Goal: Task Accomplishment & Management: Use online tool/utility

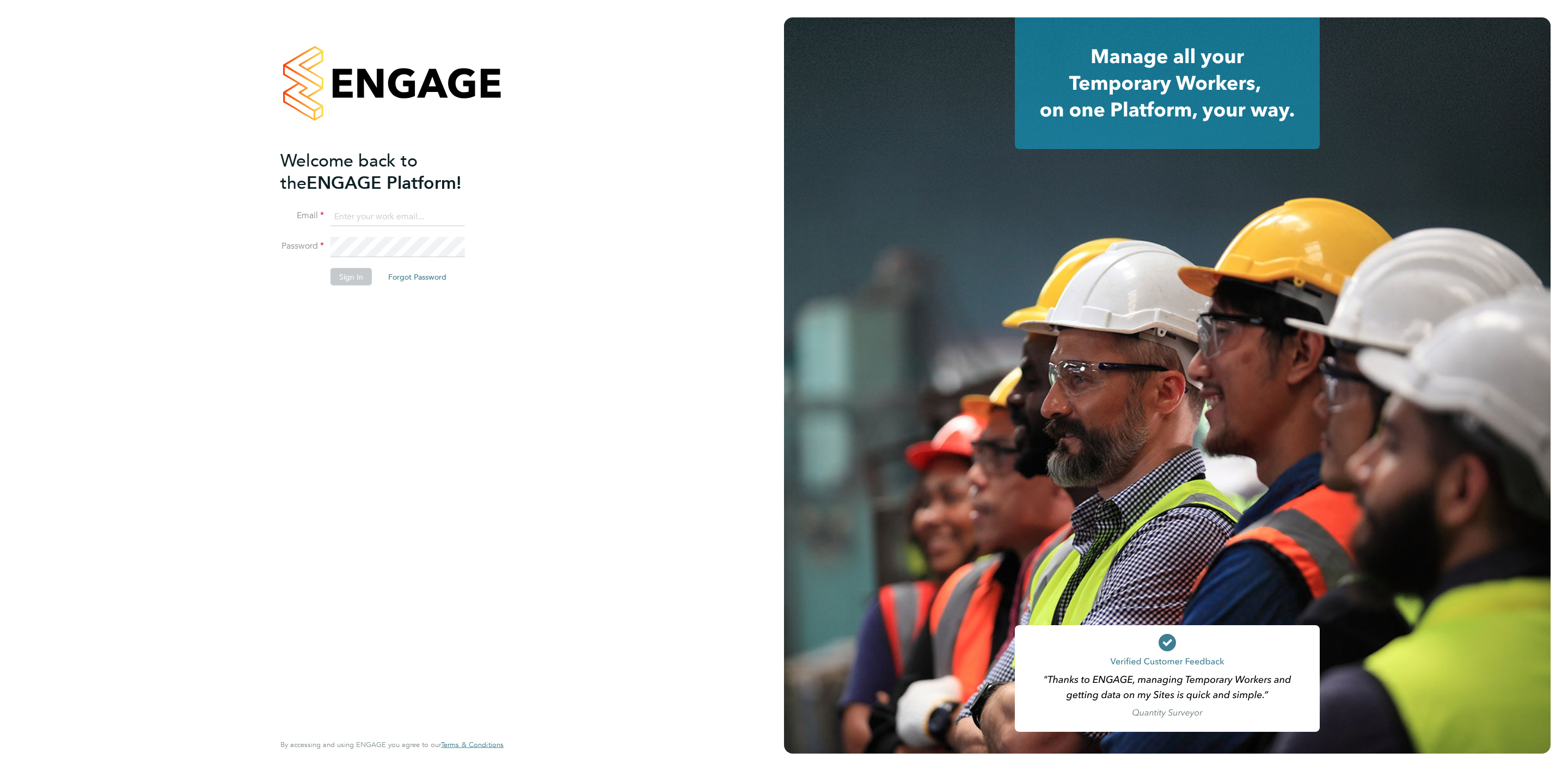
type input "rebecca.cahill@randstadcpe.com"
click at [345, 278] on button "Sign In" at bounding box center [352, 276] width 42 height 17
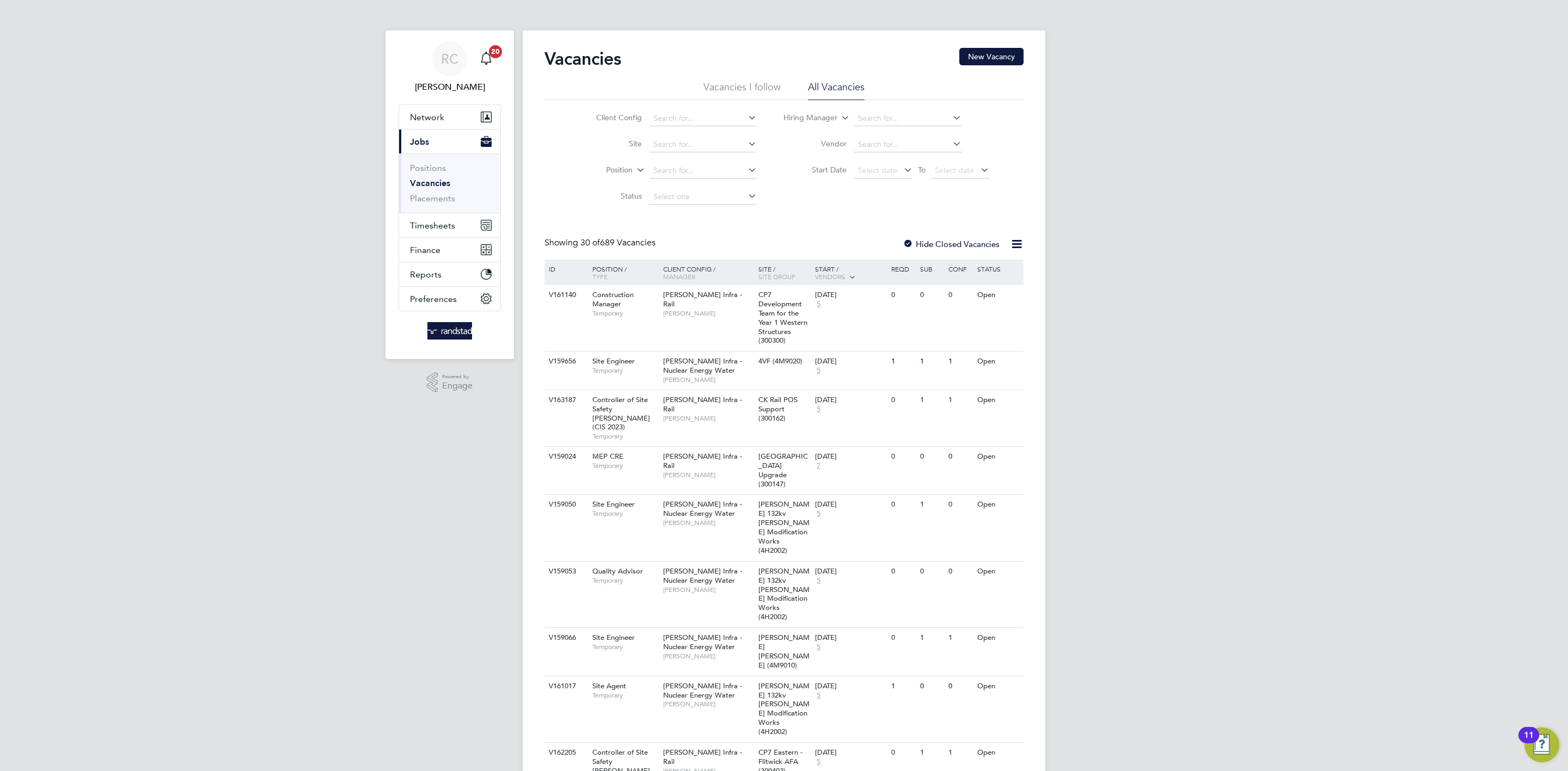
click at [421, 227] on span "Timesheets" at bounding box center [433, 225] width 45 height 10
click at [435, 197] on link "Timesheets" at bounding box center [433, 192] width 45 height 10
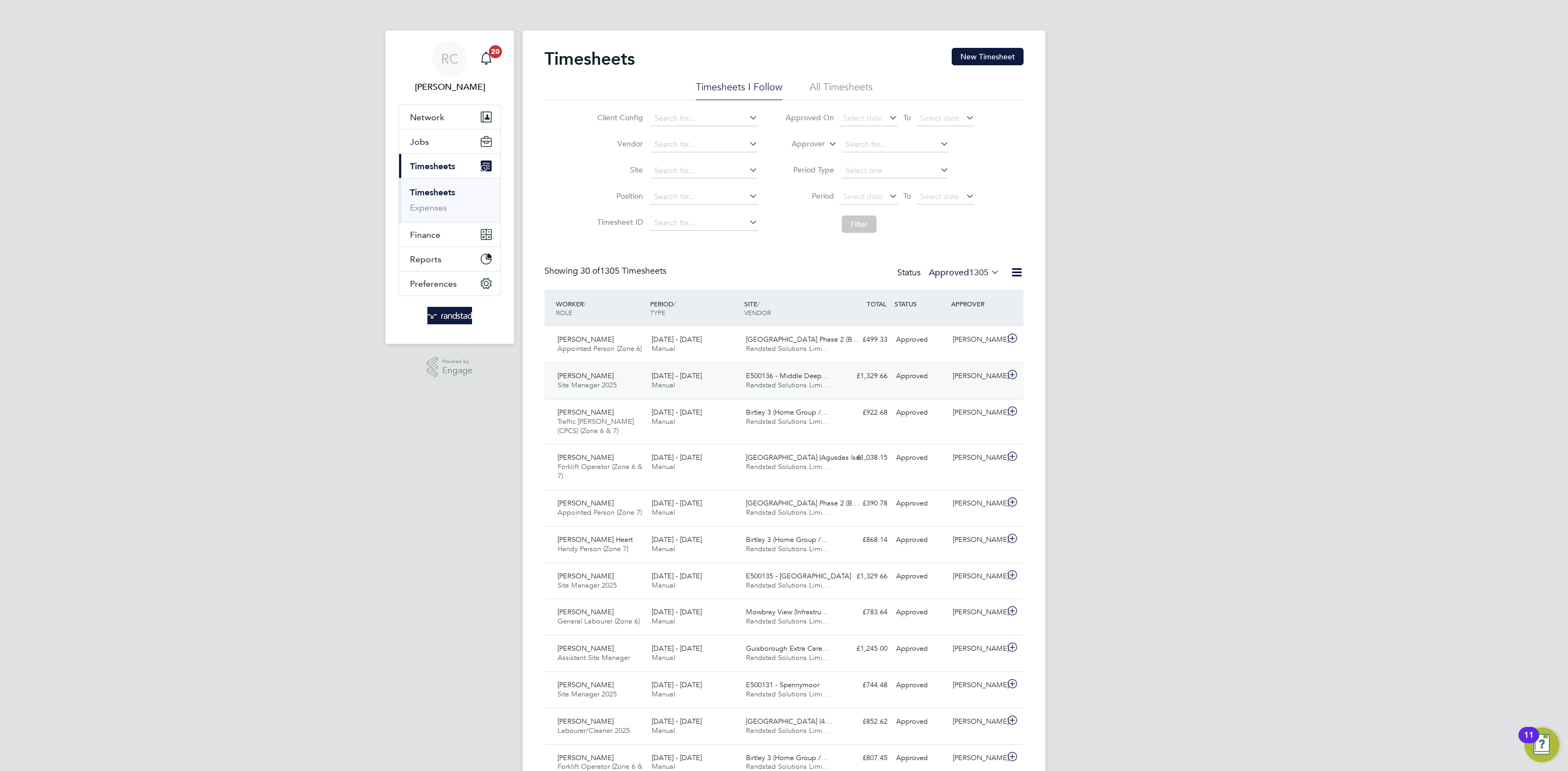
click at [890, 385] on div "£1,329.66 Approved" at bounding box center [864, 376] width 57 height 18
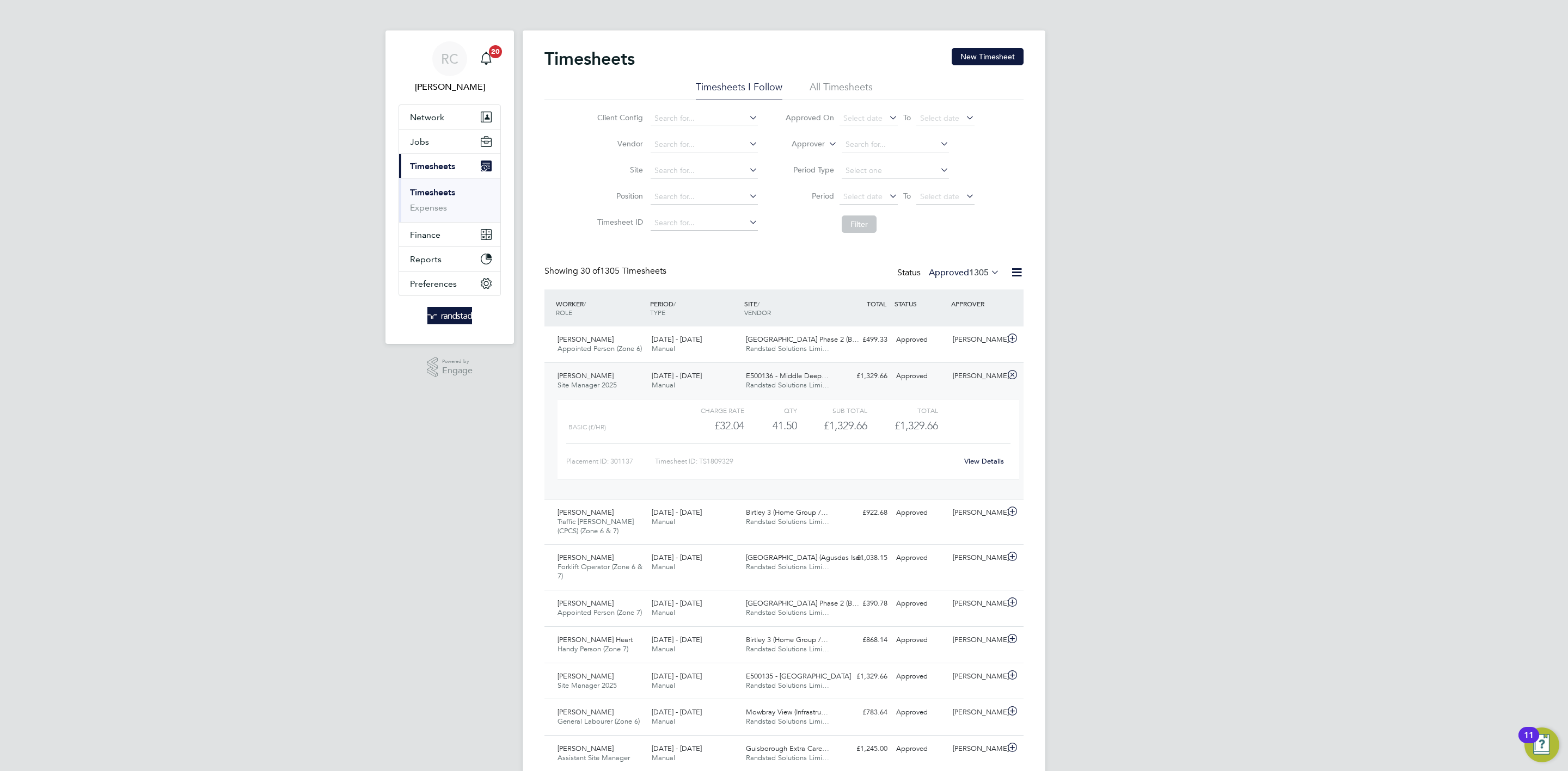
click at [985, 461] on link "View Details" at bounding box center [984, 461] width 40 height 9
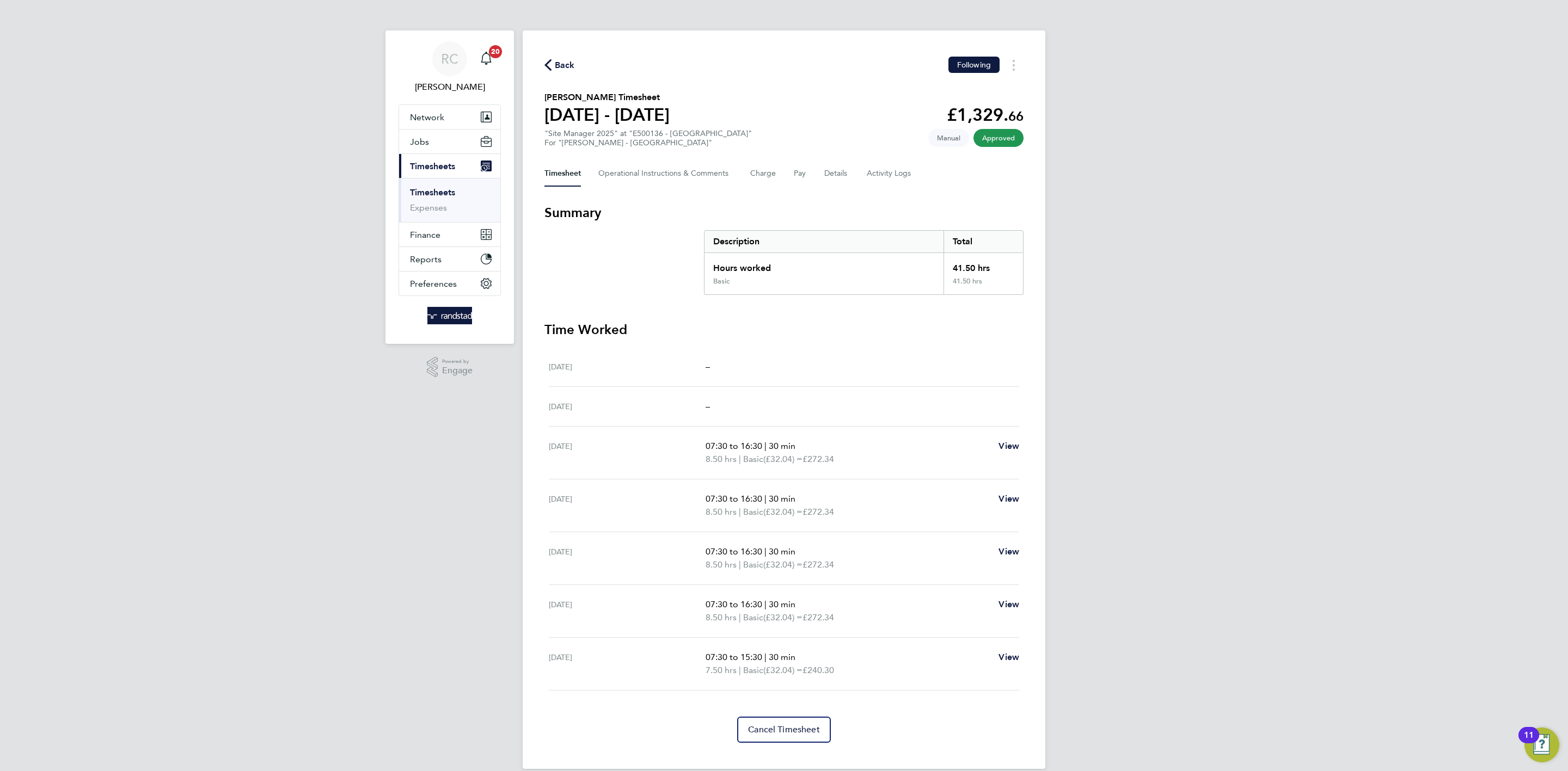
click at [552, 62] on span "Back" at bounding box center [560, 64] width 30 height 10
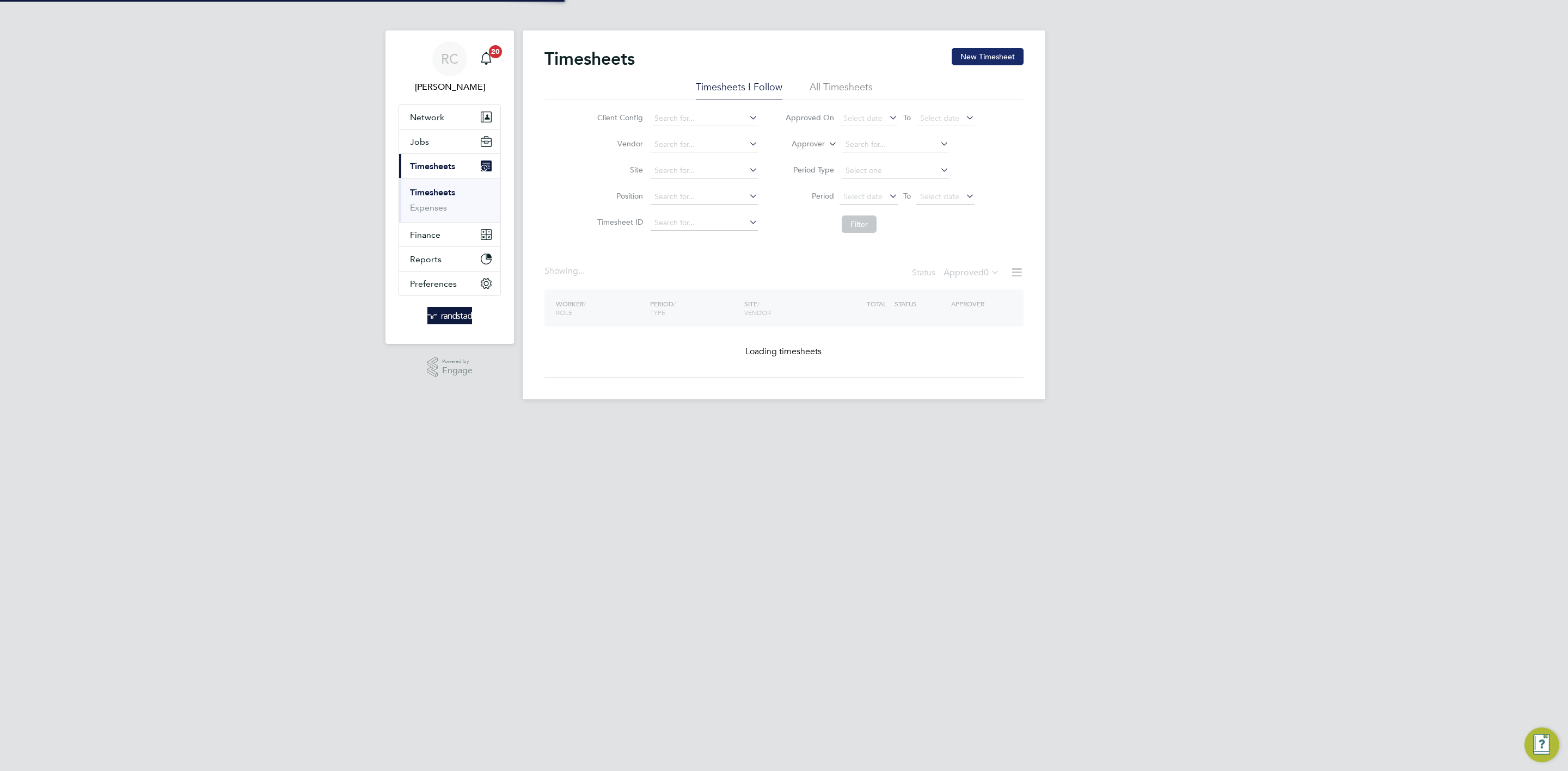
click at [982, 61] on button "New Timesheet" at bounding box center [988, 57] width 72 height 17
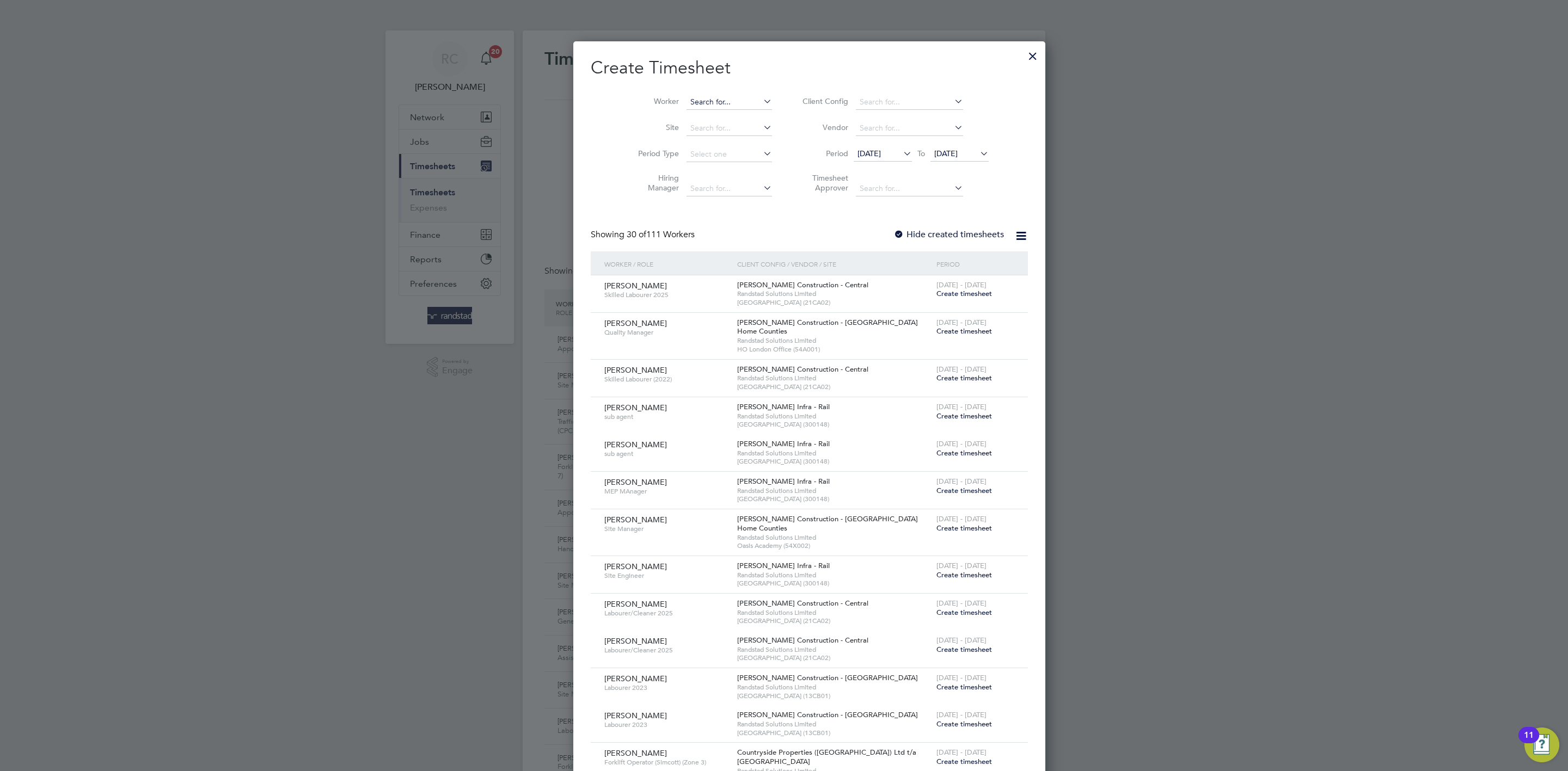
click at [696, 98] on input at bounding box center [730, 102] width 85 height 15
click at [696, 111] on li "Martin Fair brother" at bounding box center [717, 117] width 113 height 15
type input "Martin Fairbrother"
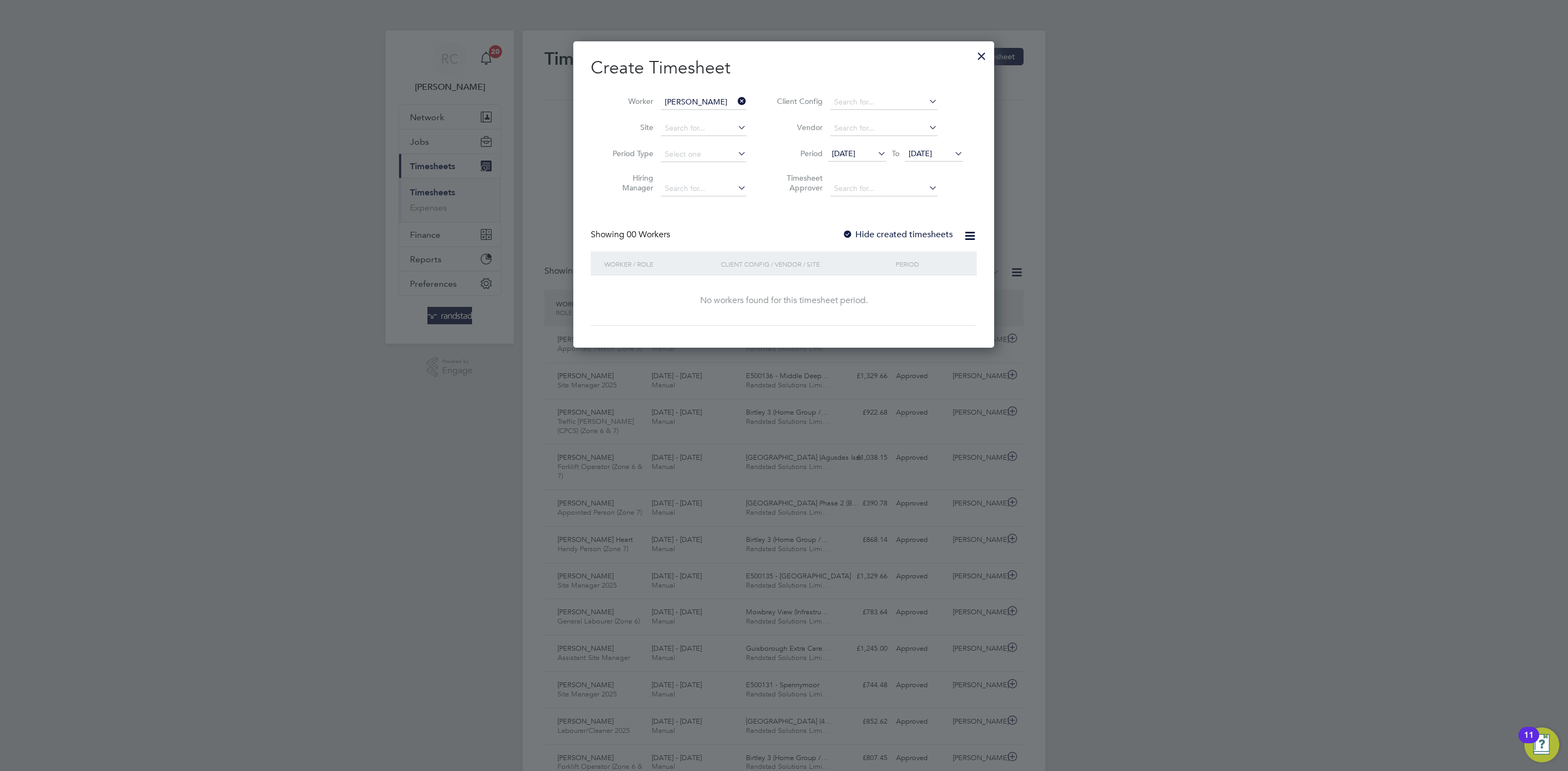
click at [928, 236] on label "Hide created timesheets" at bounding box center [897, 235] width 111 height 11
click at [932, 158] on span "21 Aug 2025" at bounding box center [921, 153] width 24 height 9
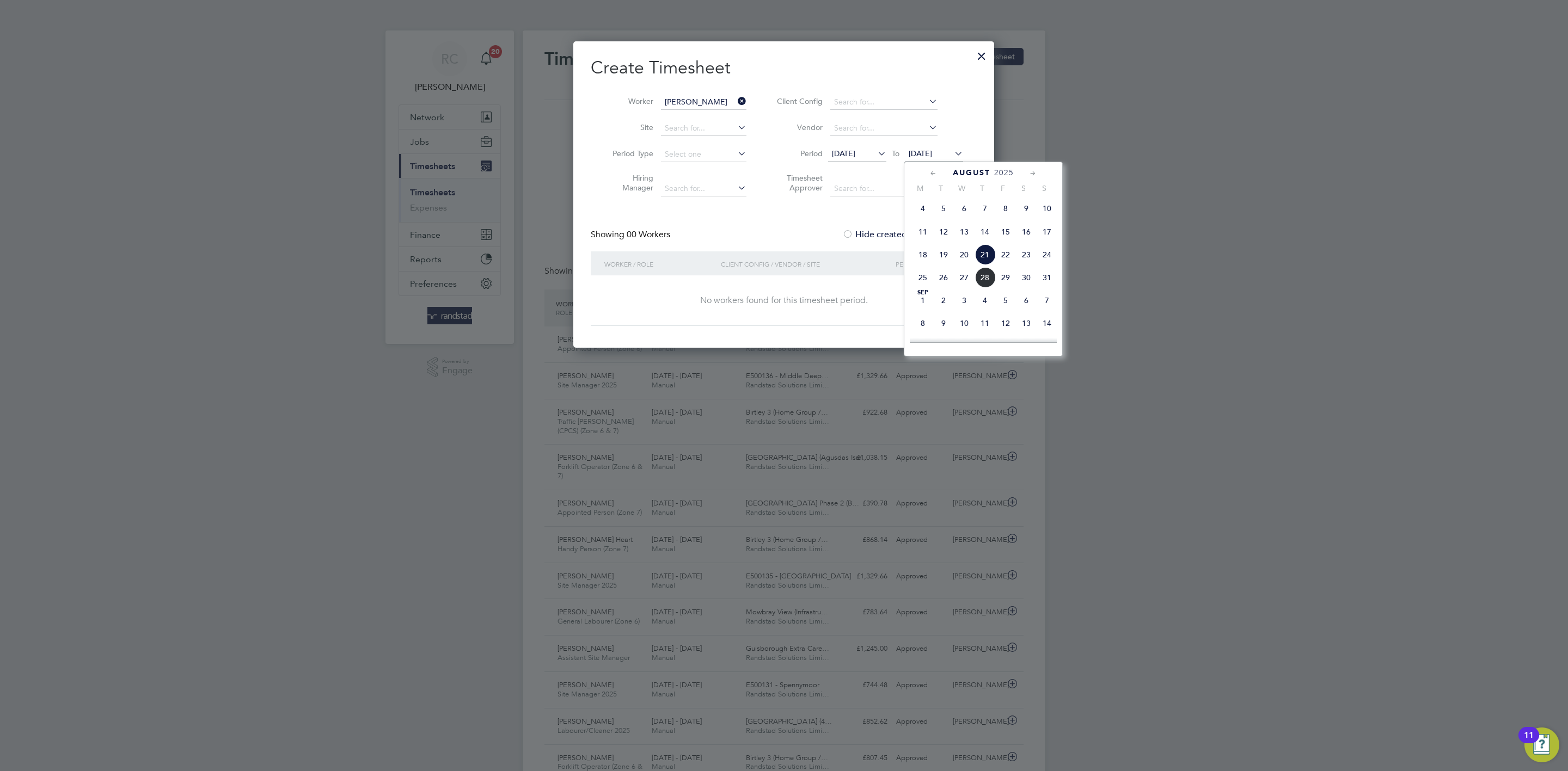
click at [1051, 279] on span "31" at bounding box center [1047, 278] width 21 height 21
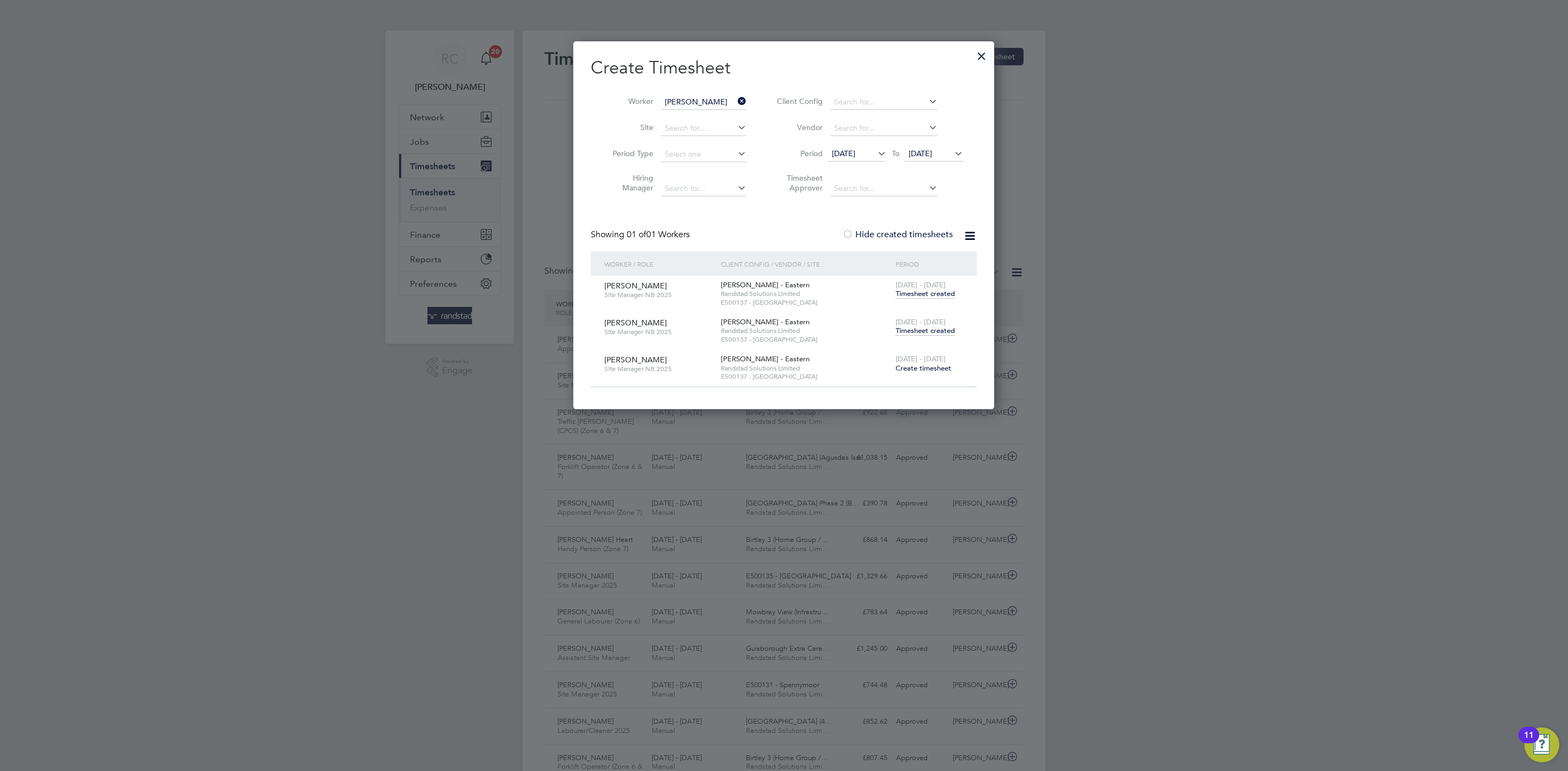
click at [944, 334] on span "Timesheet created" at bounding box center [925, 331] width 60 height 9
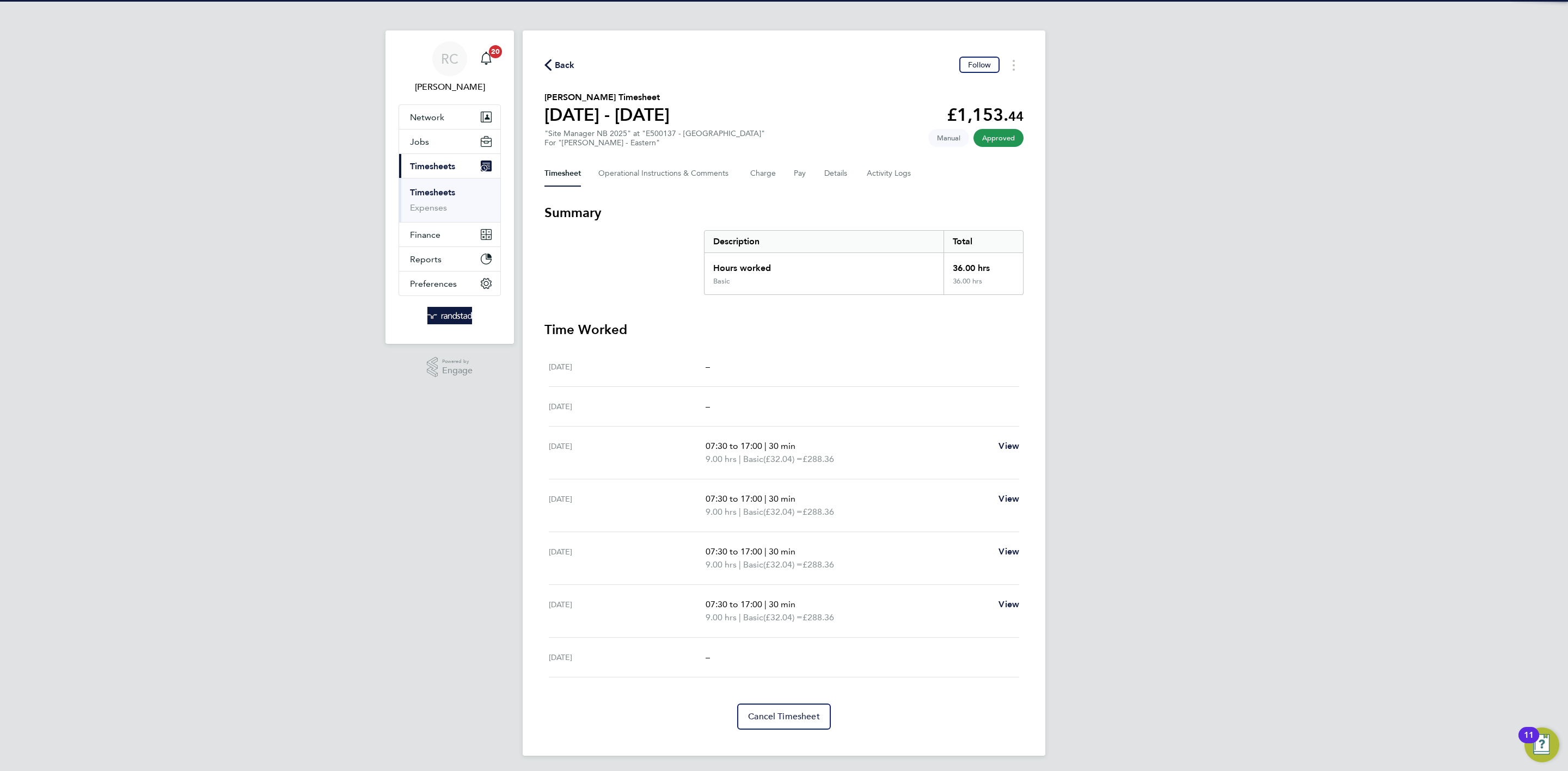
click at [1280, 314] on div "RC Rebecca Cahill Notifications 20 Applications: Network Team Members Businesse…" at bounding box center [784, 386] width 1568 height 774
